Goal: Task Accomplishment & Management: Use online tool/utility

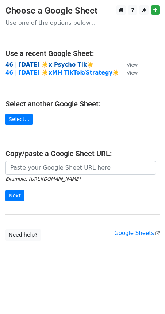
click at [55, 65] on strong "46 | [DATE] ☀️x Psycho Tik☀️" at bounding box center [49, 64] width 88 height 7
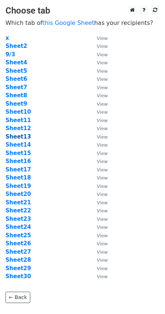
click at [22, 134] on strong "Sheet13" at bounding box center [18, 136] width 26 height 7
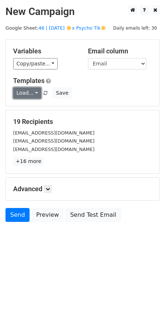
click at [31, 90] on link "Load..." at bounding box center [27, 92] width 28 height 11
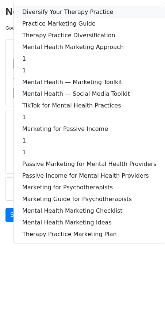
click at [65, 11] on link "Diversify Your Therapy Practice" at bounding box center [90, 12] width 152 height 12
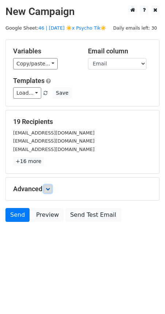
click at [50, 190] on icon at bounding box center [48, 189] width 4 height 4
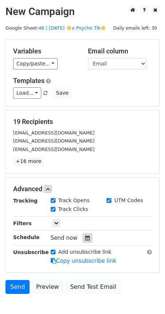
click at [85, 235] on icon at bounding box center [87, 237] width 5 height 5
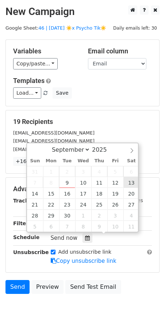
type input "2025-09-13 12:00"
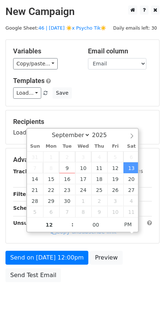
click at [79, 245] on form "Variables Copy/paste... {{Email}} Email column Email Templates Load... Diversif…" at bounding box center [82, 162] width 154 height 246
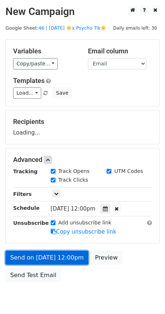
click at [74, 255] on link "Send on Sep 13 at 12:00pm" at bounding box center [46, 258] width 83 height 14
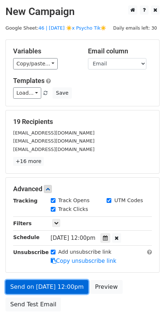
click at [31, 282] on link "Send on Sep 13 at 12:00pm" at bounding box center [46, 287] width 83 height 14
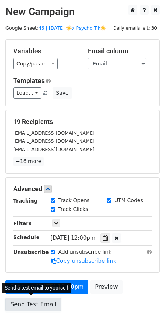
click at [15, 304] on link "Send Test Email" at bounding box center [33, 305] width 56 height 14
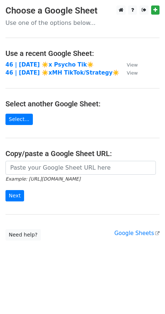
click at [35, 61] on td "46 | [DATE] ☀️x Psycho Tik☀️" at bounding box center [62, 65] width 114 height 8
click at [33, 64] on strong "46 | [DATE] ☀️x Psycho Tik☀️" at bounding box center [49, 64] width 88 height 7
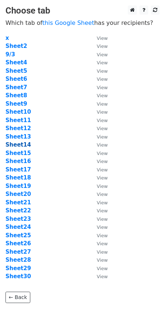
click at [24, 145] on strong "Sheet14" at bounding box center [18, 145] width 26 height 7
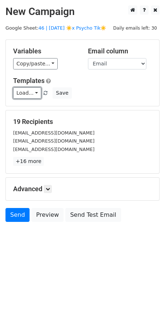
click at [30, 94] on link "Load..." at bounding box center [27, 92] width 28 height 11
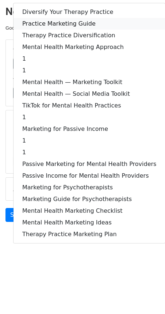
click at [52, 26] on link "Practice Marketing Guide" at bounding box center [90, 24] width 152 height 12
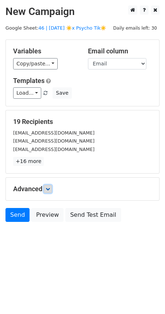
click at [48, 188] on icon at bounding box center [48, 189] width 4 height 4
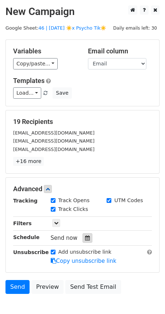
click at [85, 235] on icon at bounding box center [87, 237] width 5 height 5
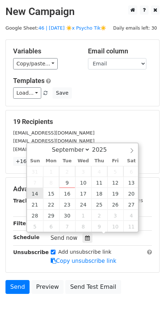
type input "2025-09-14 12:00"
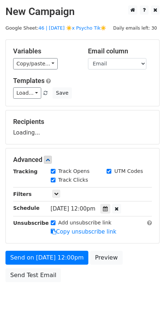
click at [36, 264] on div "Send on Sep 14 at 12:00pm Preview Send Test Email" at bounding box center [82, 268] width 165 height 35
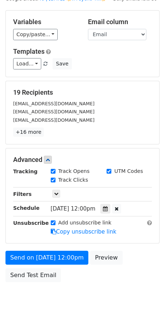
scroll to position [30, 0]
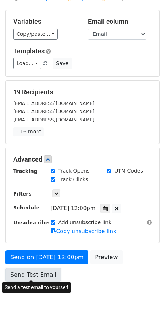
click at [34, 270] on link "Send Test Email" at bounding box center [33, 275] width 56 height 14
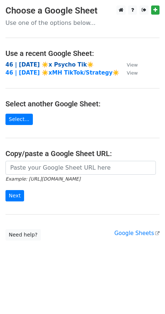
click at [58, 67] on strong "46 | [DATE] ☀️x Psycho Tik☀️" at bounding box center [49, 64] width 88 height 7
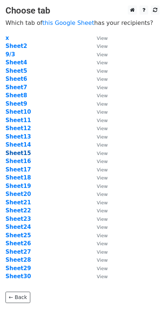
click at [21, 152] on strong "Sheet15" at bounding box center [18, 153] width 26 height 7
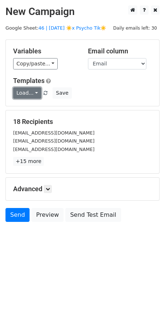
click at [32, 93] on link "Load..." at bounding box center [27, 92] width 28 height 11
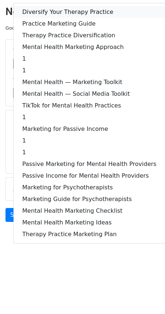
click at [62, 11] on link "Diversify Your Therapy Practice" at bounding box center [90, 12] width 152 height 12
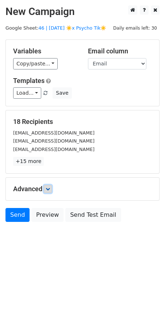
click at [48, 188] on icon at bounding box center [48, 189] width 4 height 4
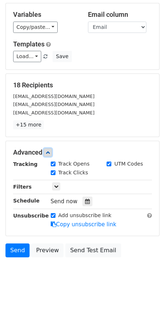
scroll to position [40, 0]
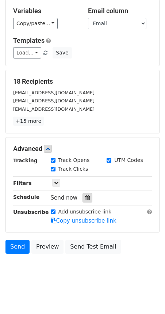
click at [85, 197] on icon at bounding box center [87, 197] width 5 height 5
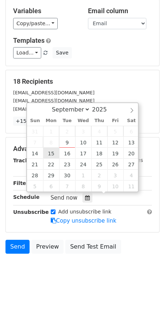
type input "2025-09-15 12:00"
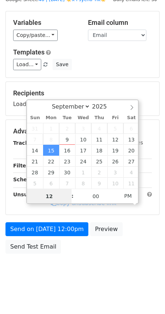
scroll to position [0, 0]
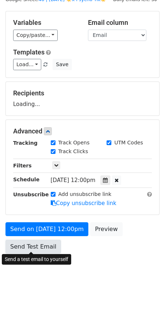
click at [33, 241] on link "Send Test Email" at bounding box center [33, 247] width 56 height 14
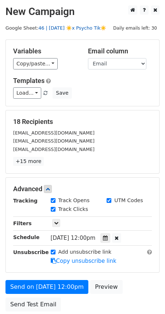
click at [65, 26] on link "46 | SEPT 3 ☀️x Psycho Tik☀️" at bounding box center [72, 27] width 68 height 5
